Goal: Task Accomplishment & Management: Use online tool/utility

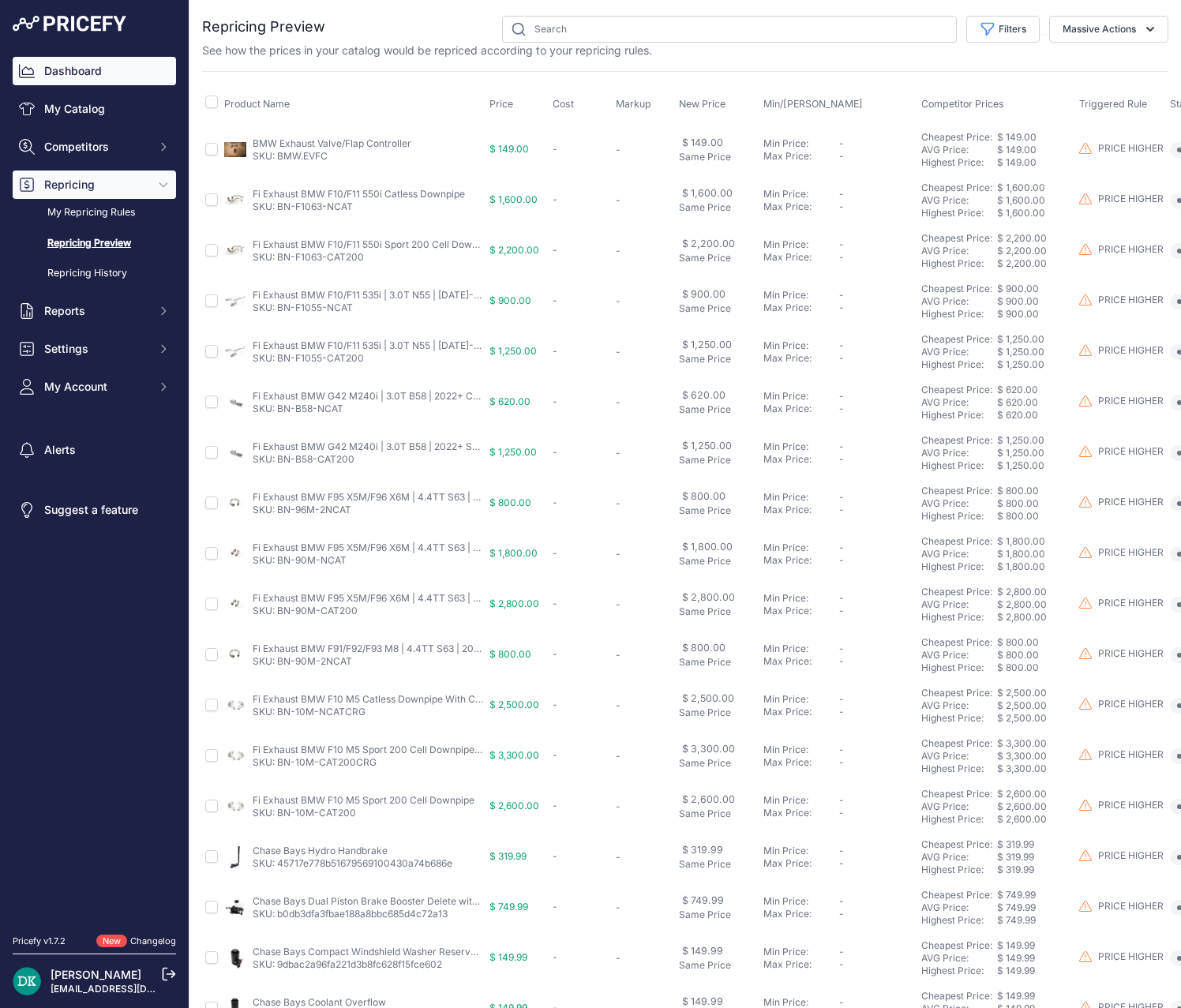
click at [77, 66] on link "Dashboard" at bounding box center [94, 71] width 164 height 28
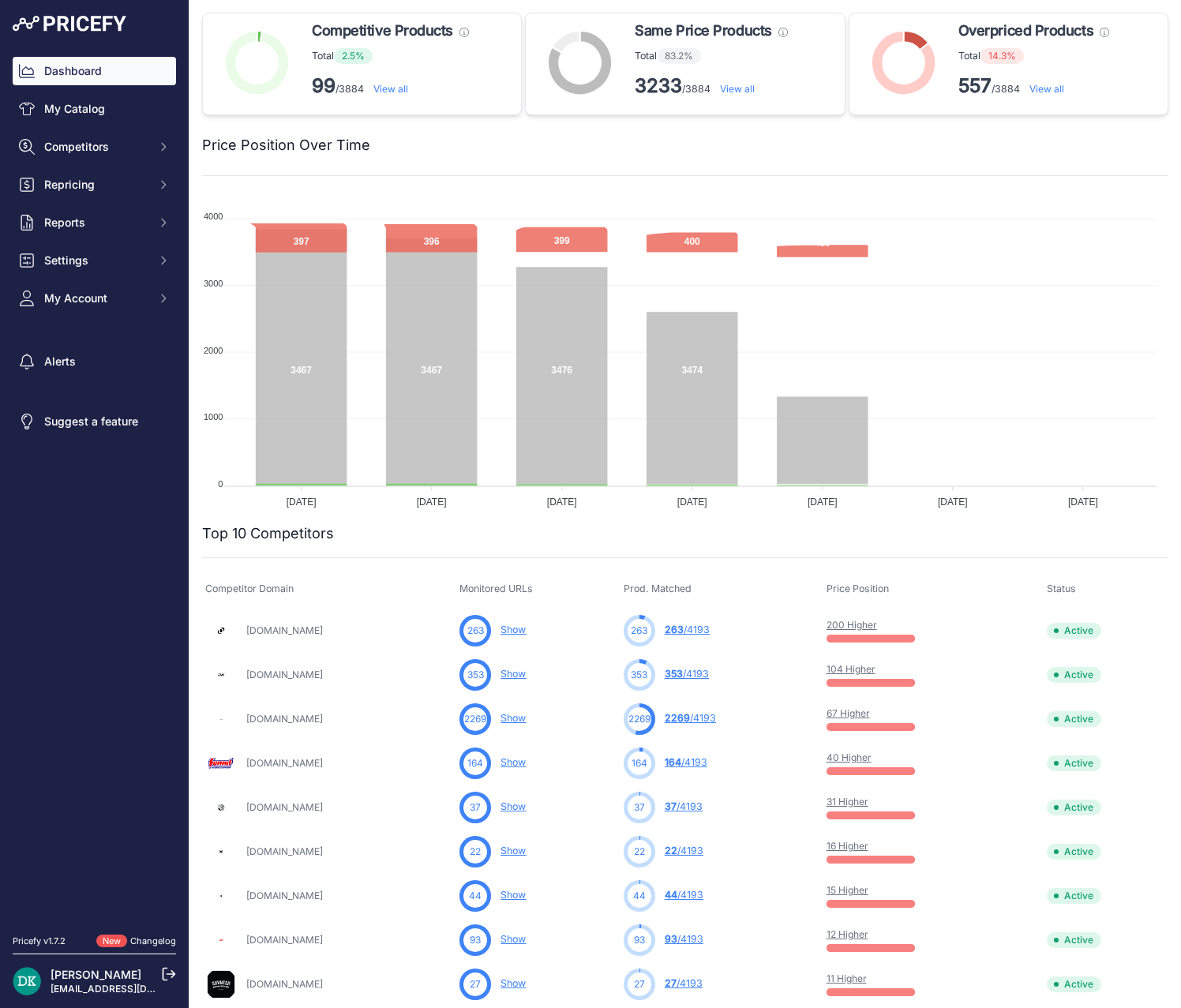
click at [387, 89] on link "View all" at bounding box center [390, 88] width 35 height 12
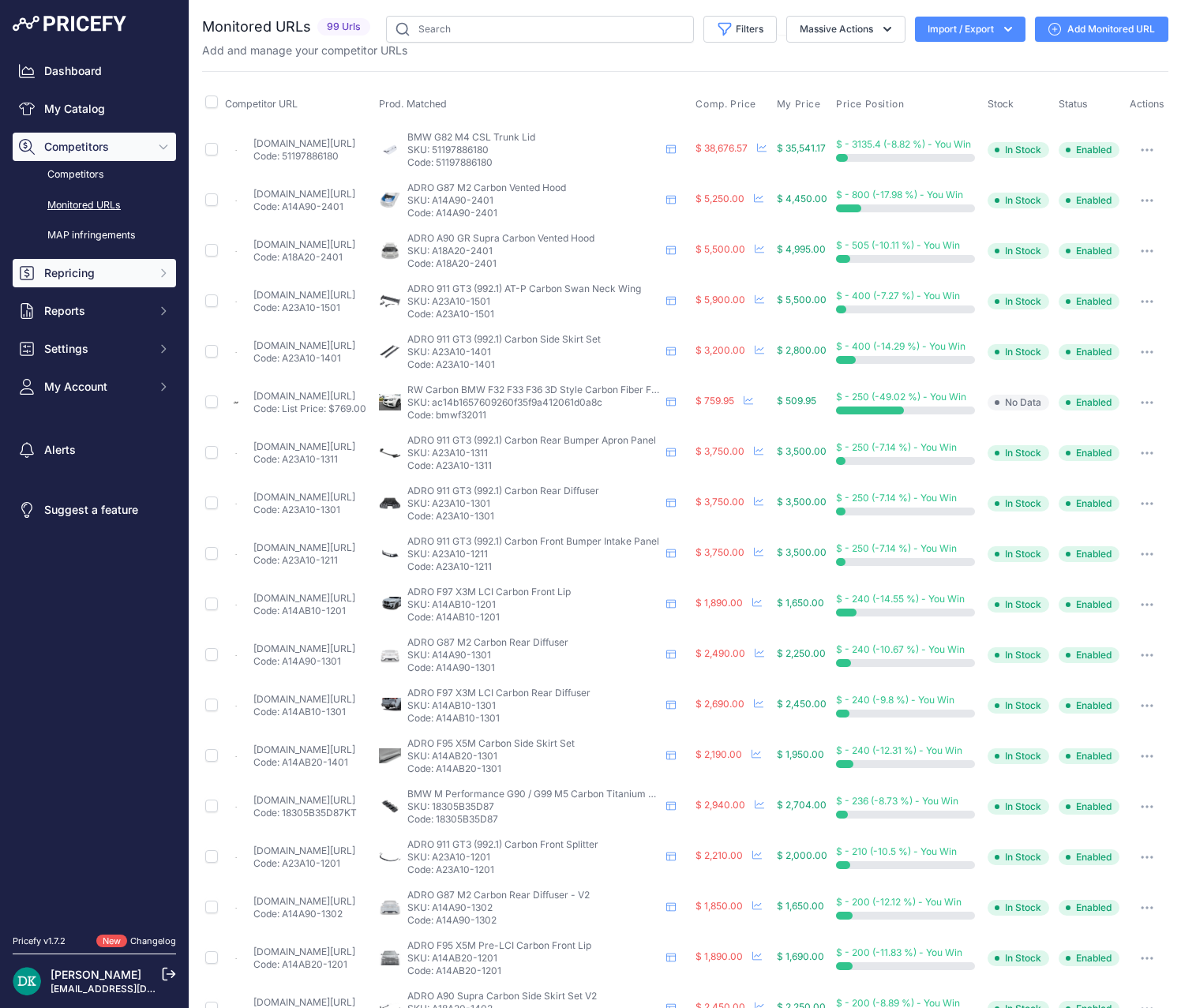
click at [135, 281] on span "Repricing" at bounding box center [96, 273] width 104 height 16
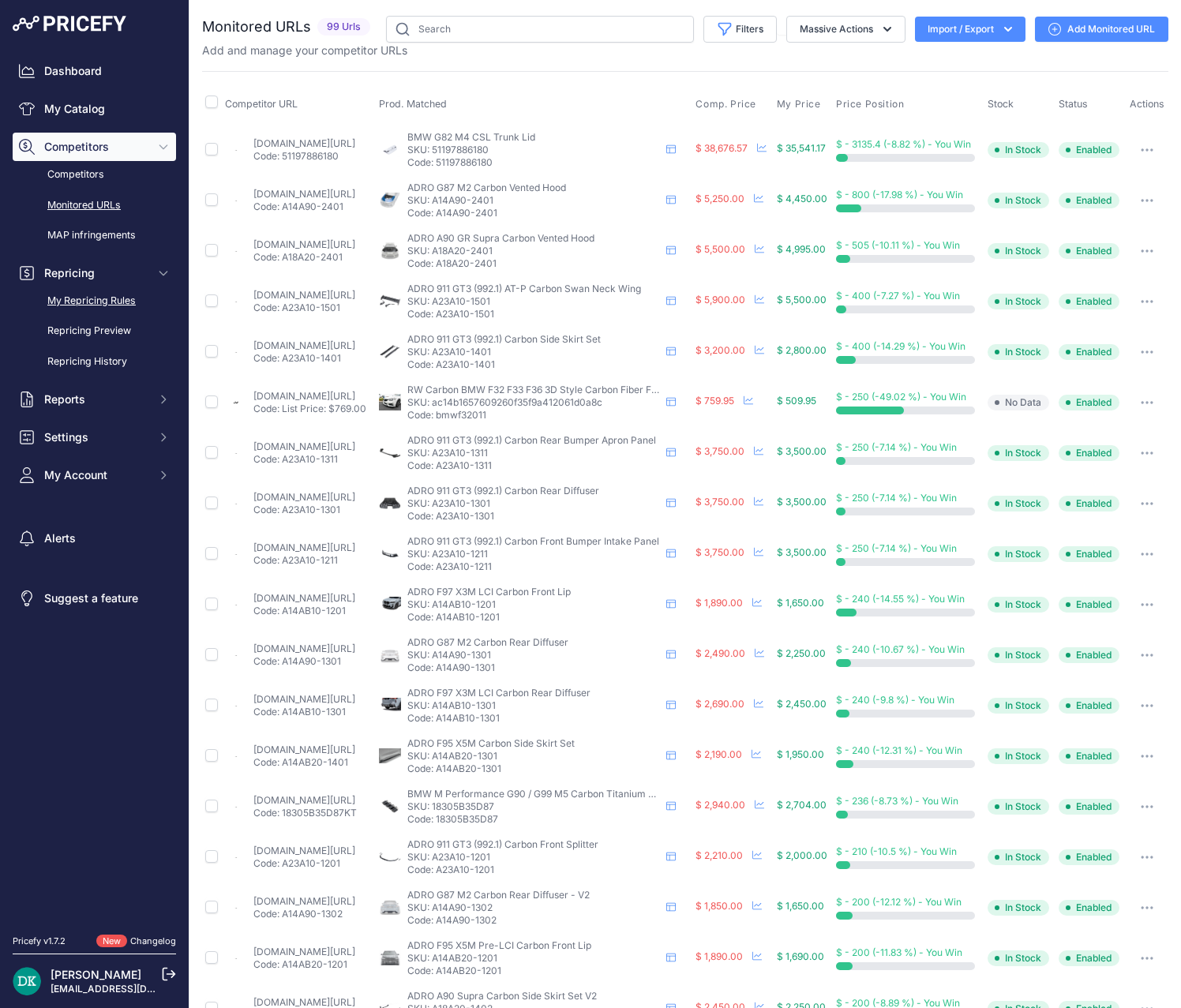
click at [120, 301] on link "My Repricing Rules" at bounding box center [94, 301] width 164 height 27
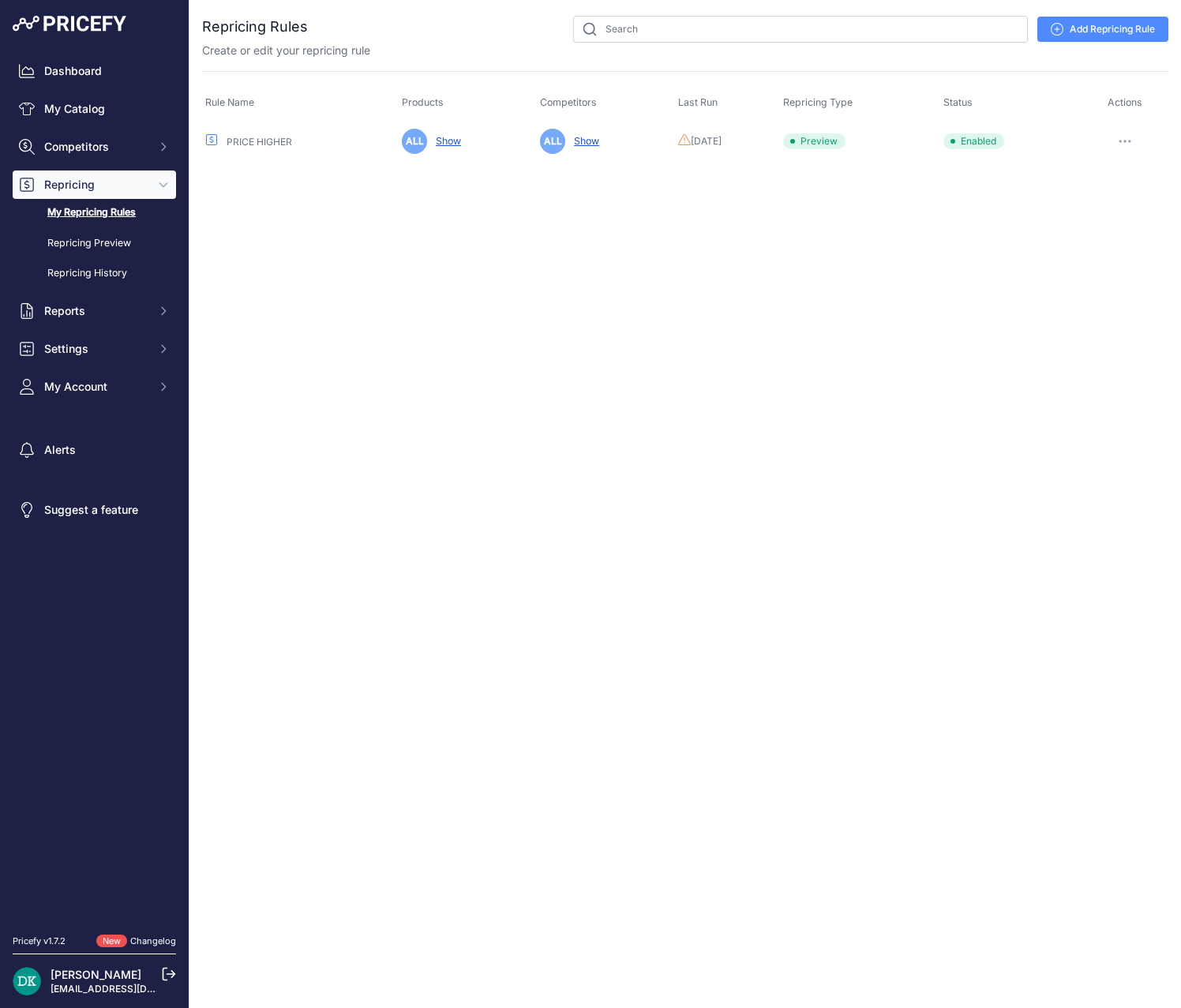
click at [1126, 134] on button "button" at bounding box center [1125, 141] width 32 height 22
click at [1121, 192] on button "Run Preview" at bounding box center [1115, 199] width 101 height 26
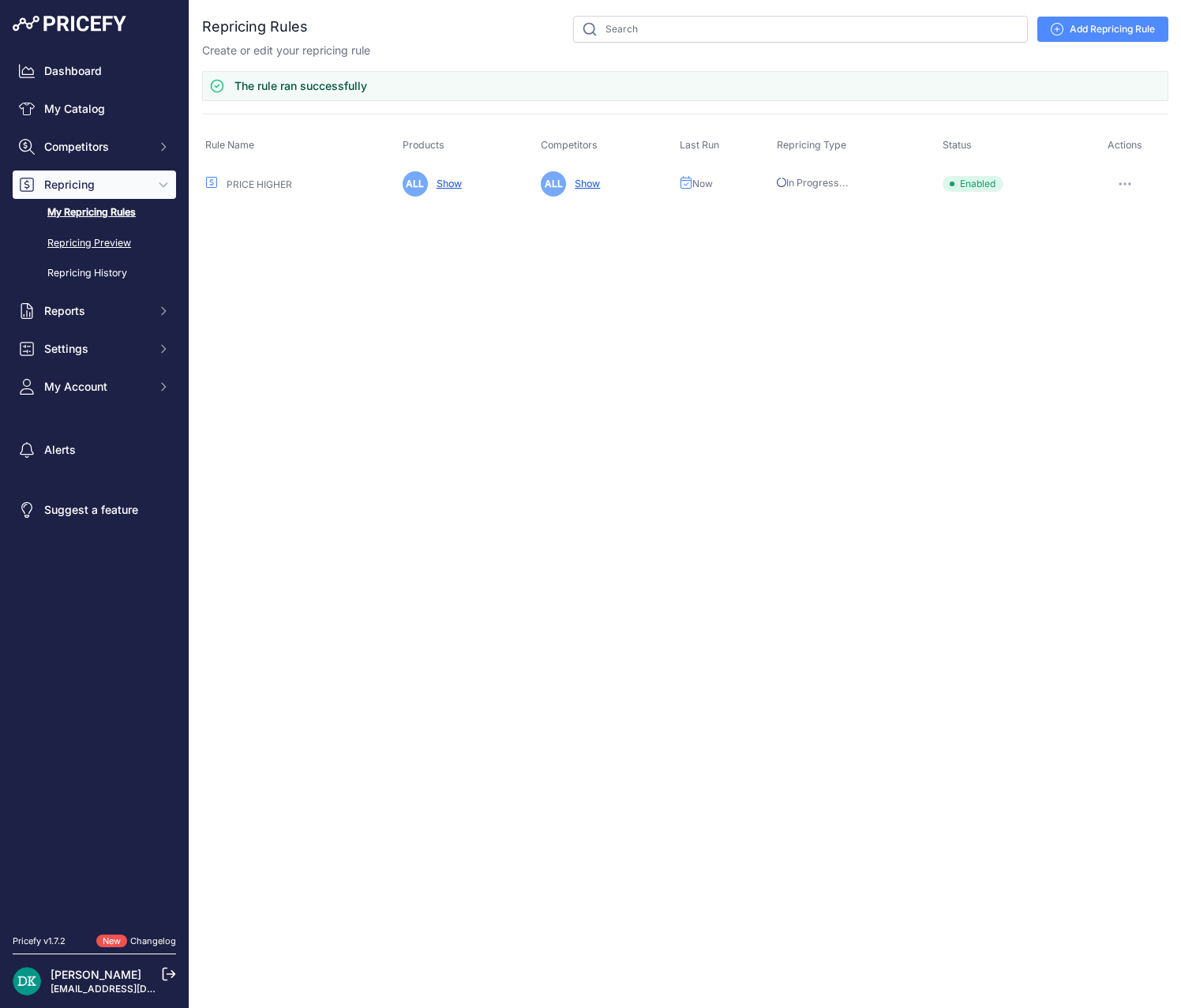
click at [48, 239] on link "Repricing Preview" at bounding box center [94, 243] width 164 height 27
